Goal: Transaction & Acquisition: Download file/media

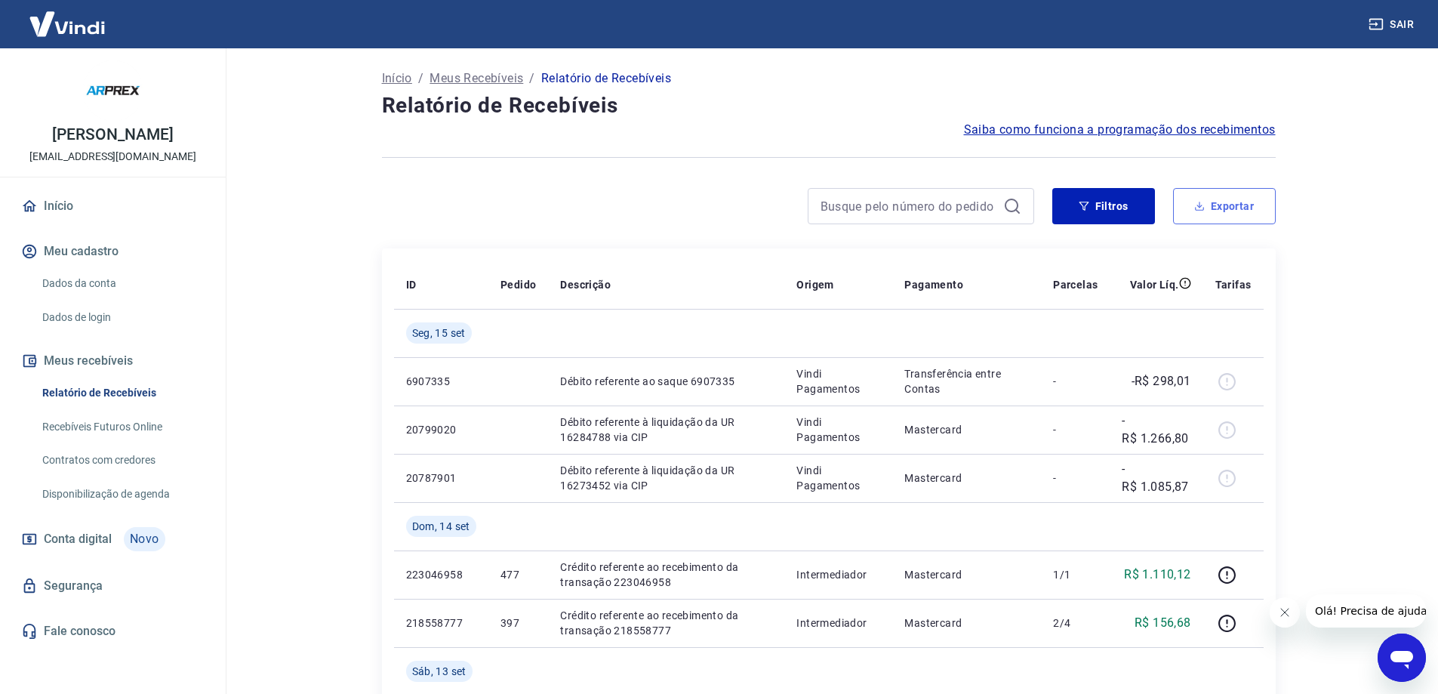
click at [1202, 202] on icon "button" at bounding box center [1199, 206] width 11 height 11
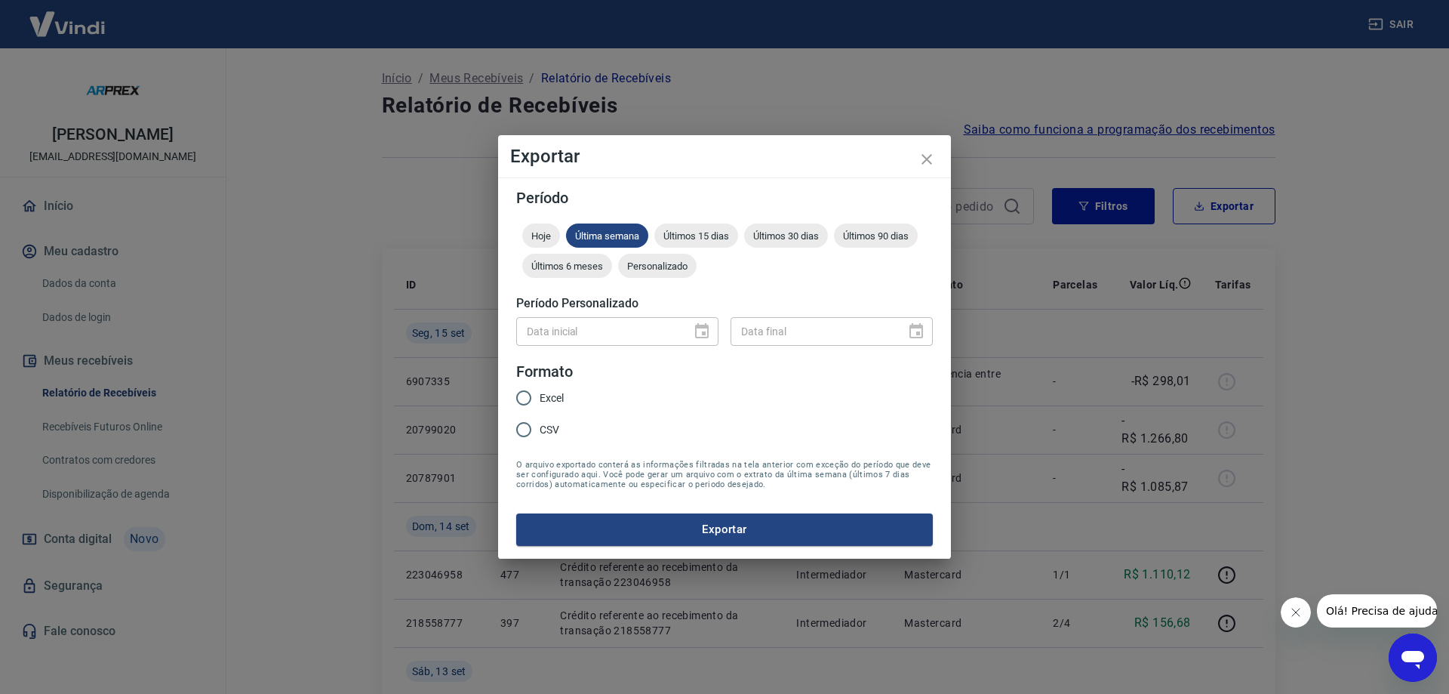
click at [671, 220] on form "Período Hoje Última semana Últimos 15 dias Últimos 30 dias Últimos 90 dias Últi…" at bounding box center [724, 367] width 417 height 355
click at [682, 232] on span "Últimos 15 dias" at bounding box center [696, 235] width 84 height 11
click at [518, 430] on input "CSV" at bounding box center [524, 430] width 32 height 32
radio input "true"
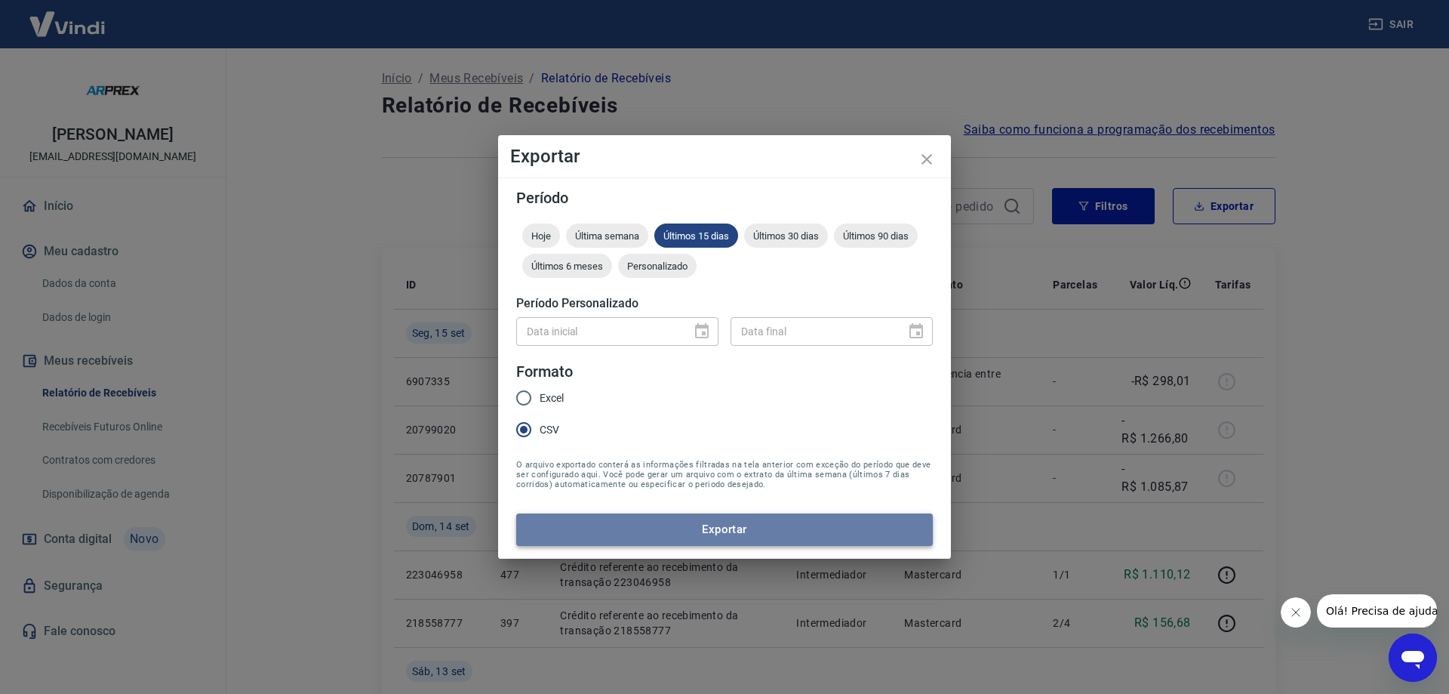
click at [699, 527] on button "Exportar" at bounding box center [724, 529] width 417 height 32
